Goal: Task Accomplishment & Management: Complete application form

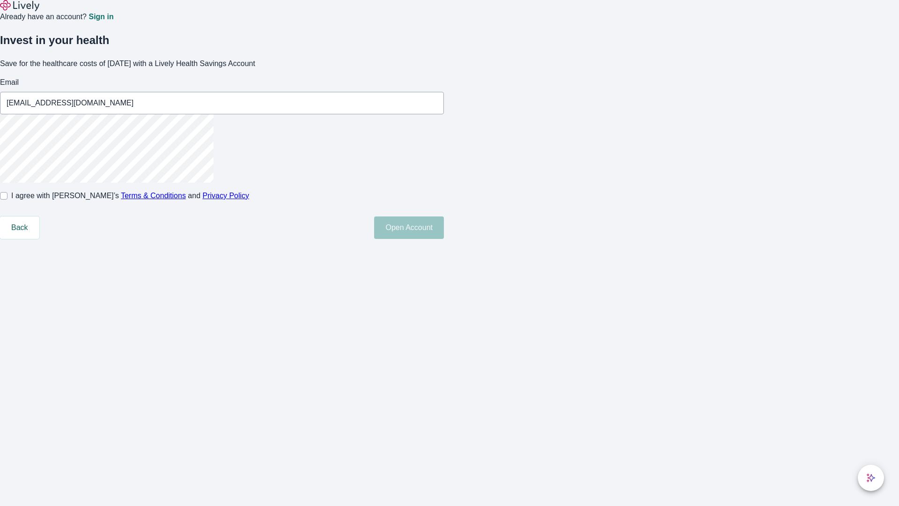
click at [7, 199] on input "I agree with Lively’s Terms & Conditions and Privacy Policy" at bounding box center [3, 195] width 7 height 7
checkbox input "true"
click at [444, 239] on button "Open Account" at bounding box center [409, 227] width 70 height 22
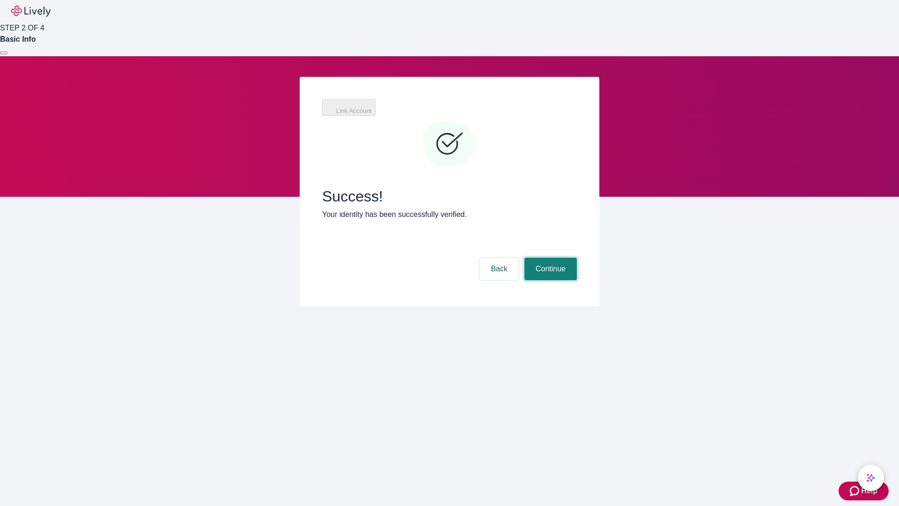
click at [549, 258] on button "Continue" at bounding box center [550, 269] width 52 height 22
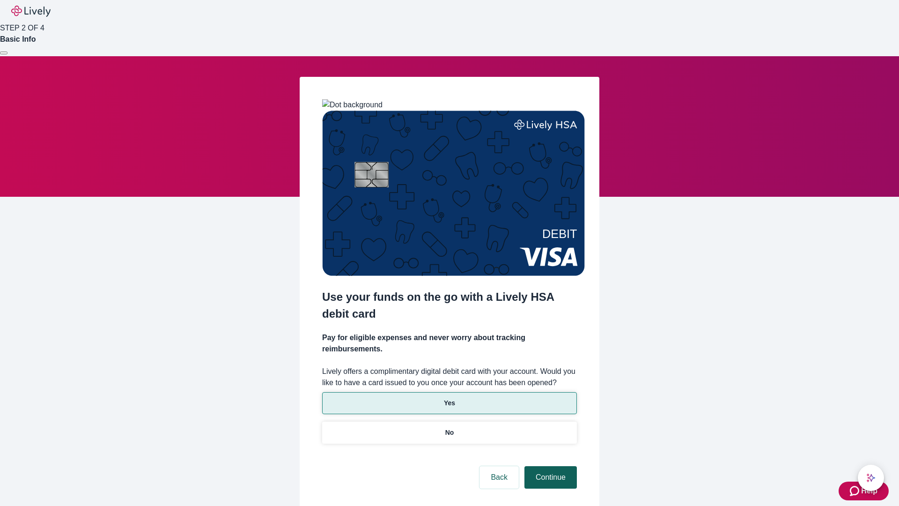
click at [449, 398] on p "Yes" at bounding box center [449, 403] width 11 height 10
click at [549, 466] on button "Continue" at bounding box center [550, 477] width 52 height 22
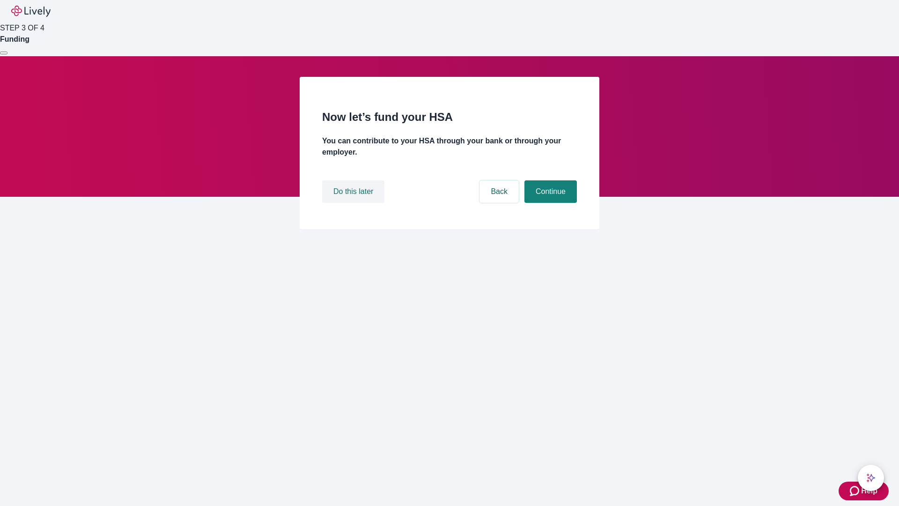
click at [354, 203] on button "Do this later" at bounding box center [353, 191] width 62 height 22
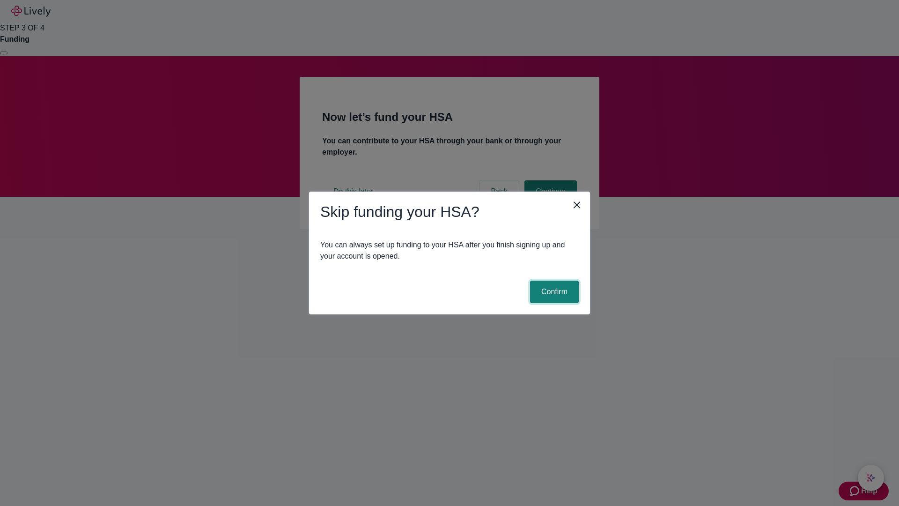
click at [553, 292] on button "Confirm" at bounding box center [554, 291] width 49 height 22
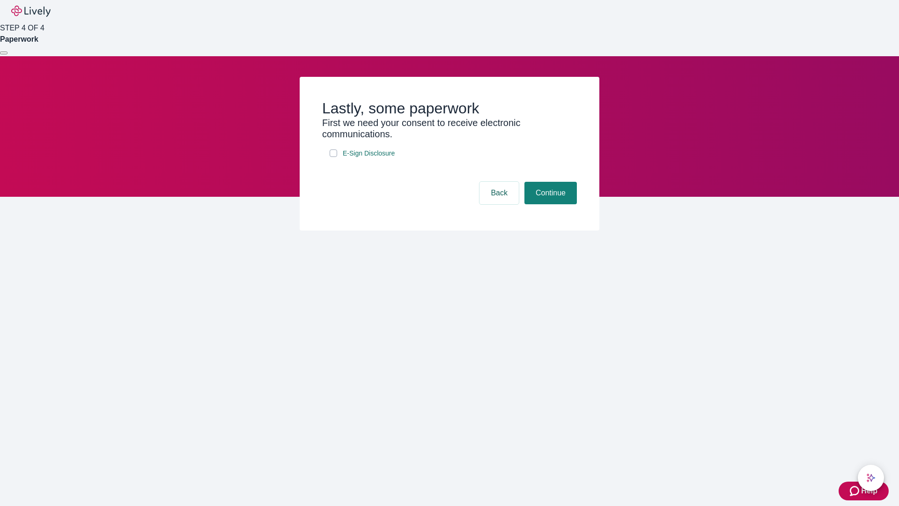
click at [333, 157] on input "E-Sign Disclosure" at bounding box center [333, 152] width 7 height 7
checkbox input "true"
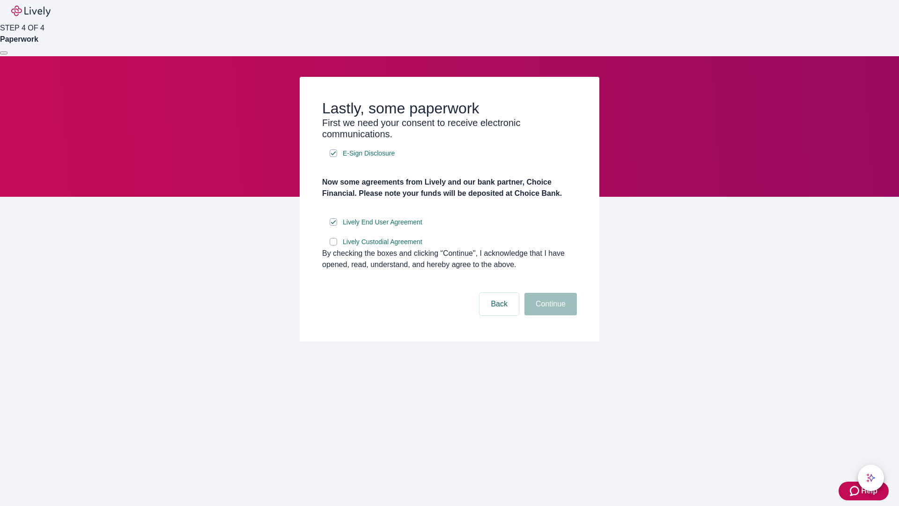
click at [333, 245] on input "Lively Custodial Agreement" at bounding box center [333, 241] width 7 height 7
checkbox input "true"
click at [549, 315] on button "Continue" at bounding box center [550, 304] width 52 height 22
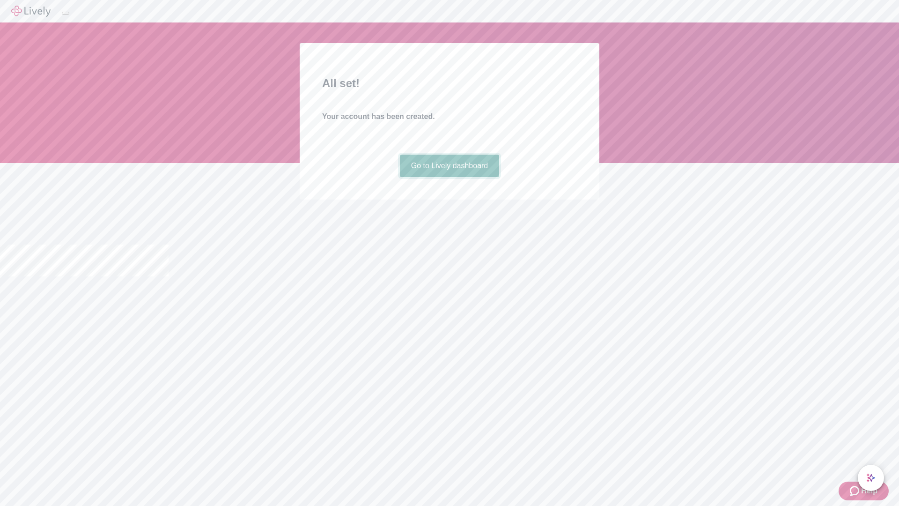
click at [449, 177] on link "Go to Lively dashboard" at bounding box center [450, 166] width 100 height 22
